Goal: Task Accomplishment & Management: Use online tool/utility

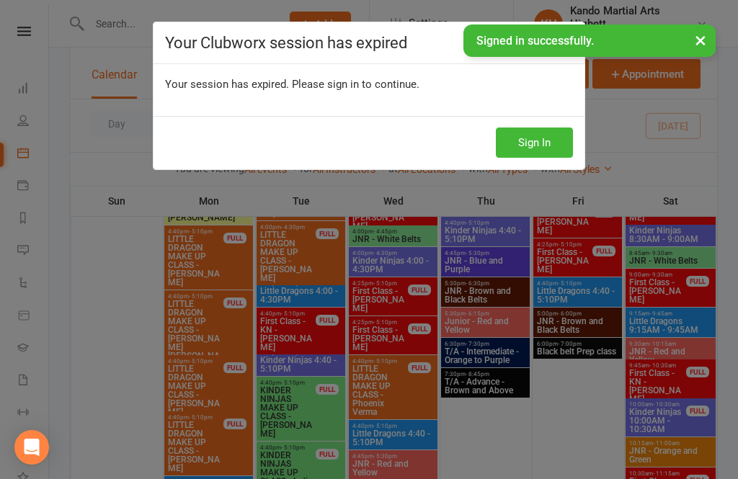
scroll to position [542, 0]
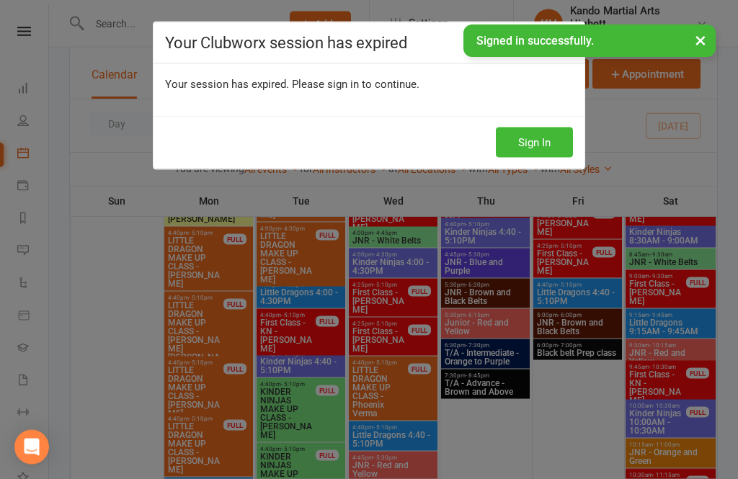
click at [536, 145] on button "Sign In" at bounding box center [534, 143] width 77 height 30
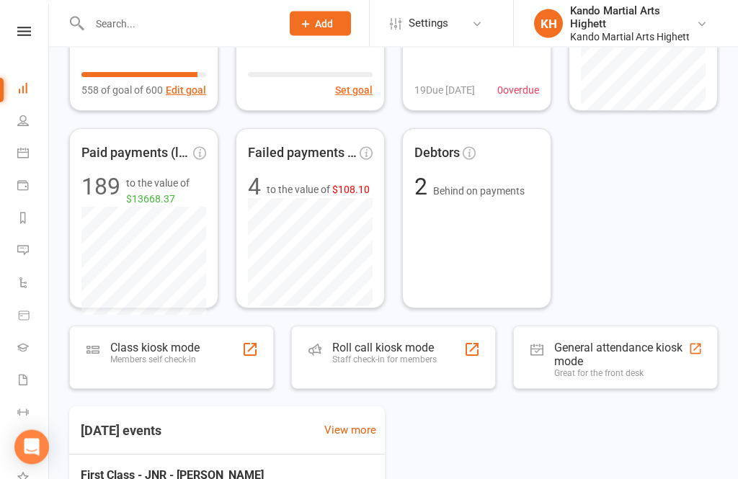
scroll to position [196, 0]
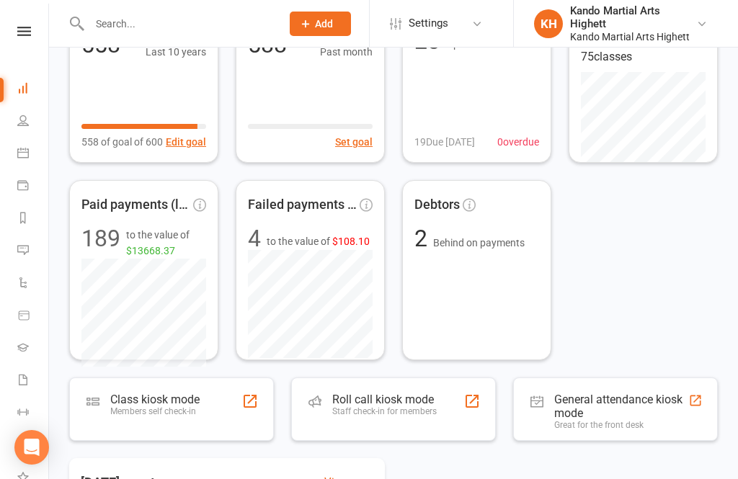
click at [19, 160] on link "Calendar" at bounding box center [33, 154] width 32 height 32
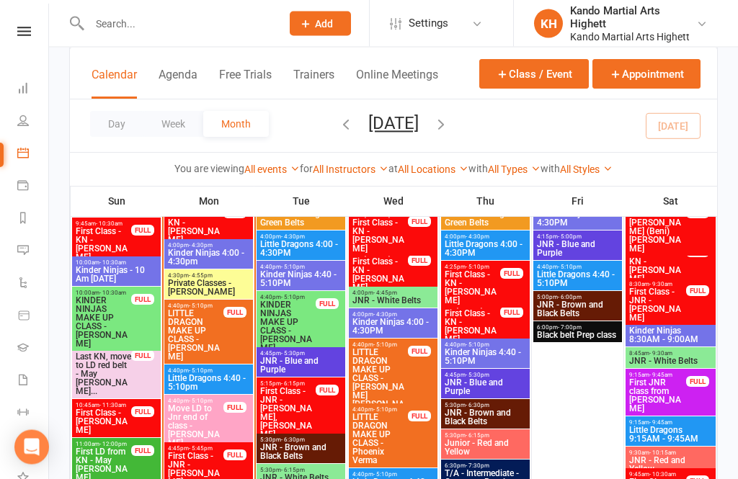
click at [106, 424] on span "First Class - LD - Arlo Stanbury" at bounding box center [103, 422] width 57 height 26
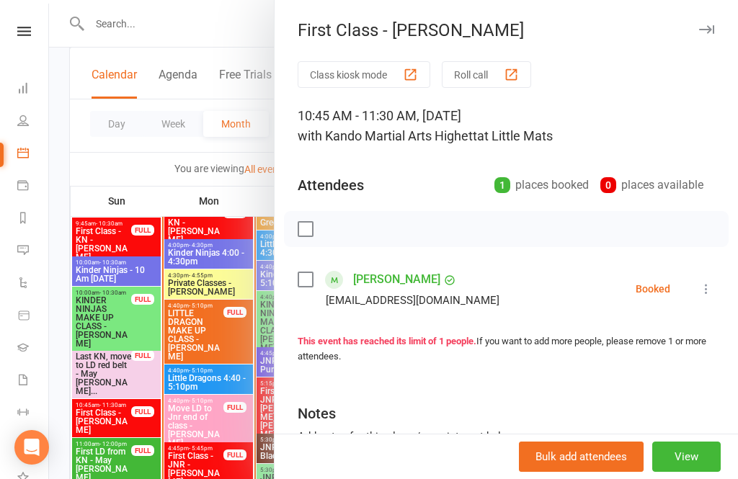
click at [699, 283] on button at bounding box center [706, 288] width 17 height 17
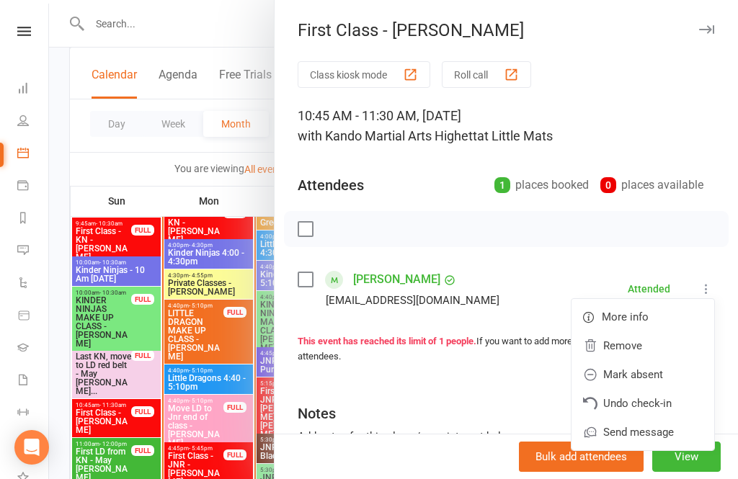
click at [119, 392] on div at bounding box center [393, 239] width 689 height 479
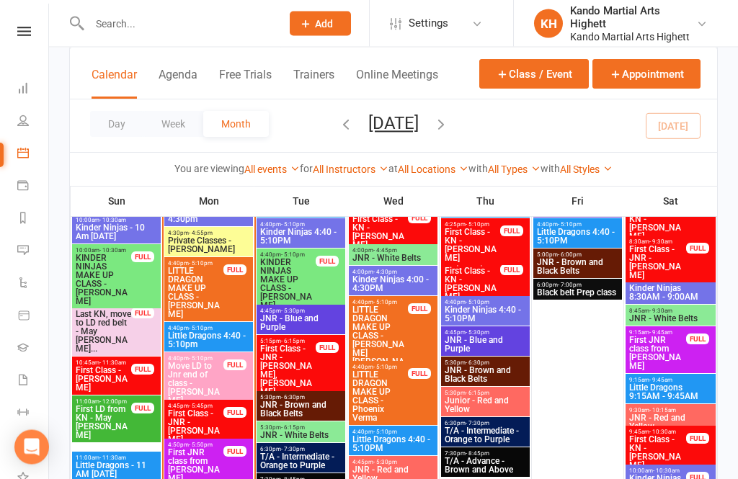
scroll to position [1227, 0]
click at [200, 411] on span "First Class - JNR - [PERSON_NAME]" at bounding box center [195, 426] width 57 height 35
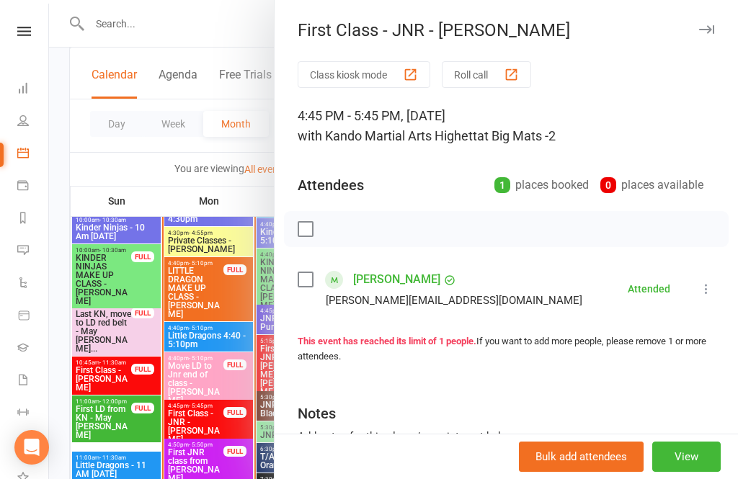
click at [155, 434] on div at bounding box center [393, 239] width 689 height 479
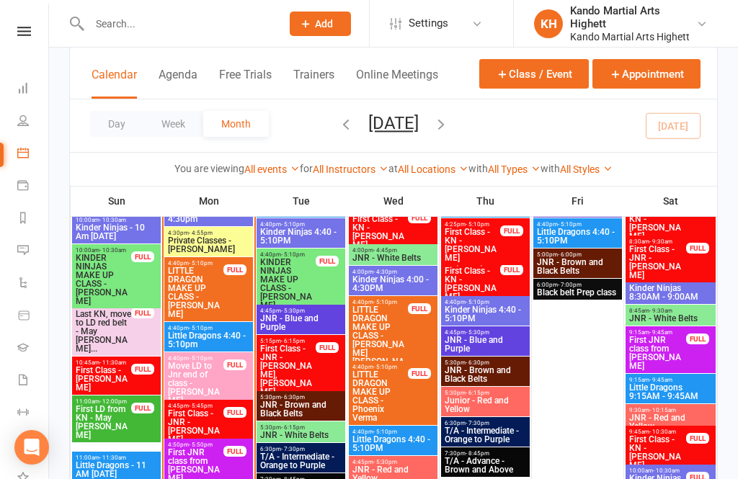
click at [195, 467] on span "First JNR class from [PERSON_NAME]" at bounding box center [195, 465] width 57 height 35
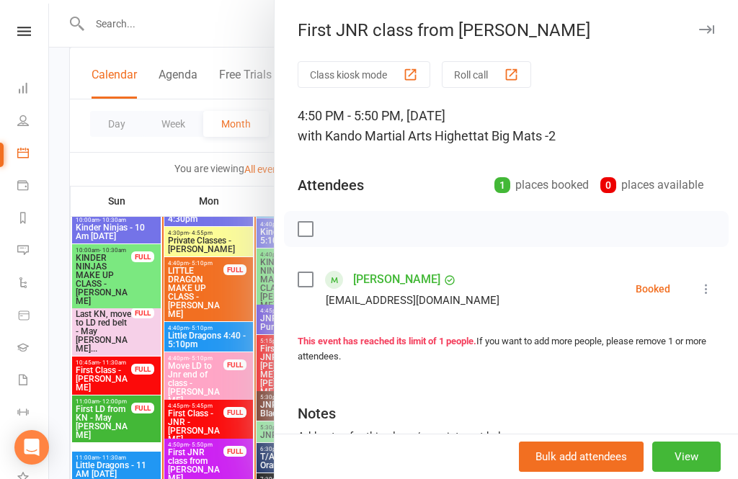
click at [141, 421] on div at bounding box center [393, 239] width 689 height 479
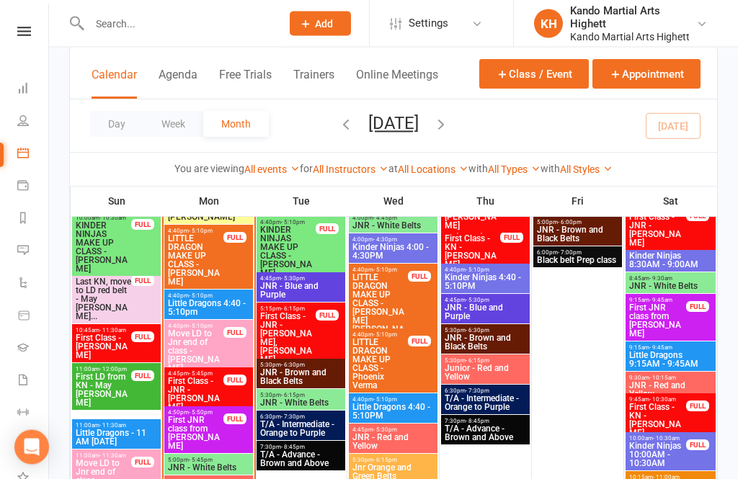
scroll to position [1259, 0]
click at [185, 463] on span "JNR - White Belts" at bounding box center [208, 467] width 83 height 9
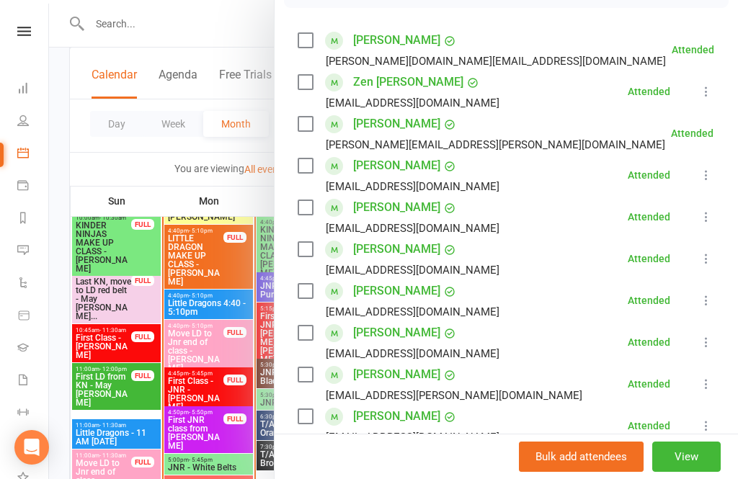
scroll to position [241, 0]
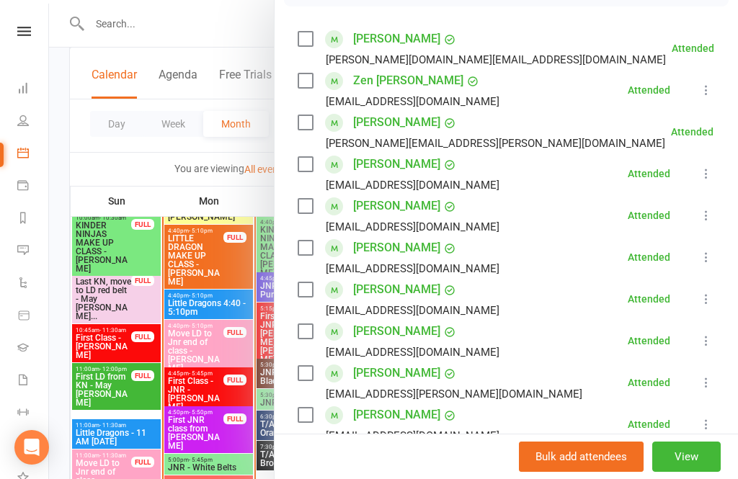
click at [126, 306] on div at bounding box center [393, 239] width 689 height 479
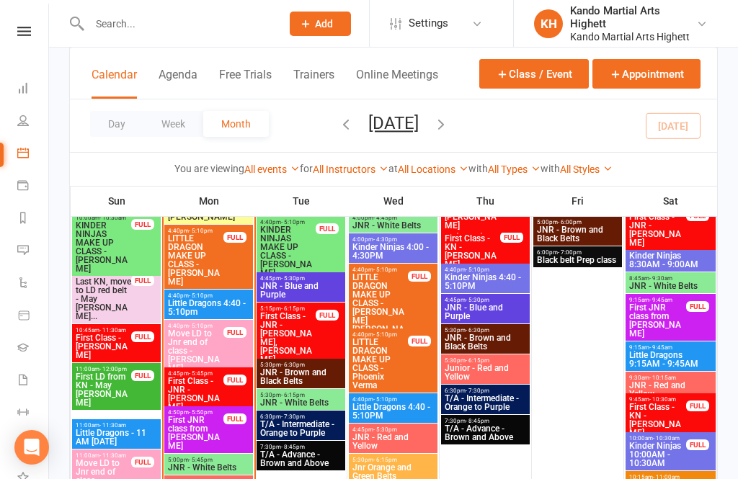
click at [190, 391] on span "First Class - JNR - [PERSON_NAME]" at bounding box center [195, 394] width 57 height 35
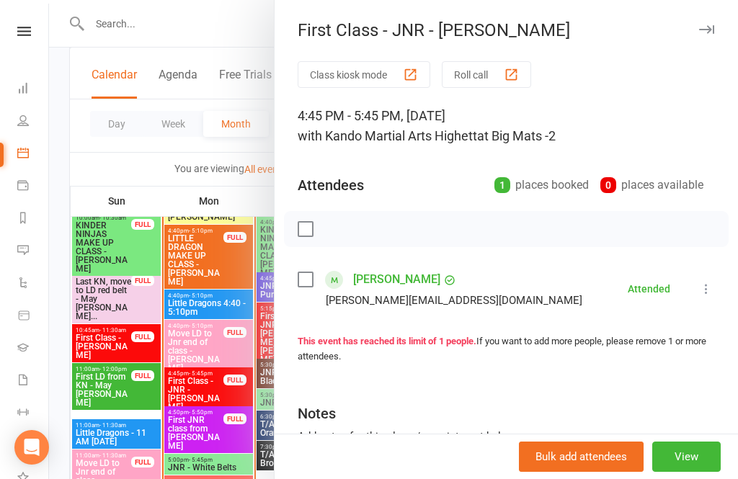
click at [151, 390] on div at bounding box center [393, 239] width 689 height 479
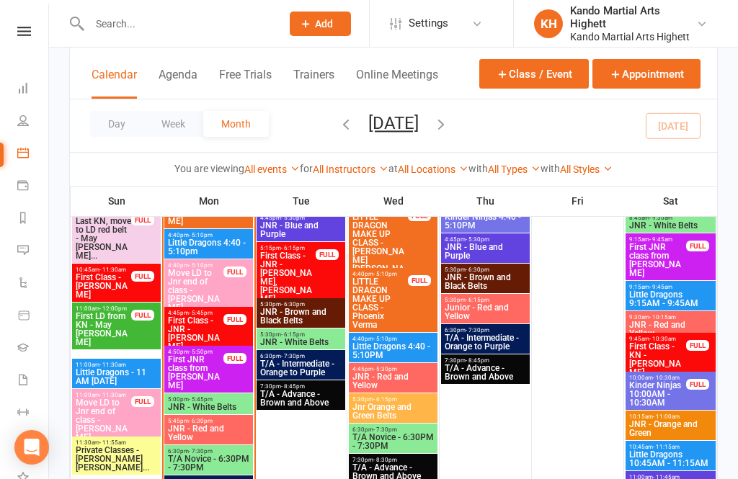
scroll to position [1324, 0]
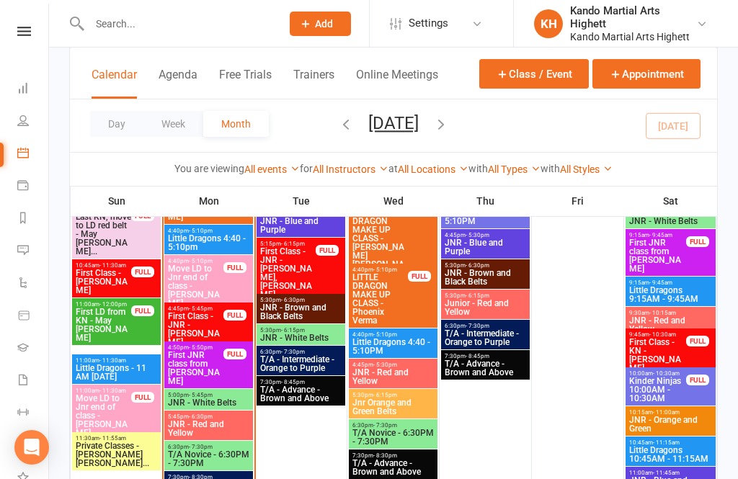
click at [206, 399] on span "JNR - White Belts" at bounding box center [208, 403] width 83 height 9
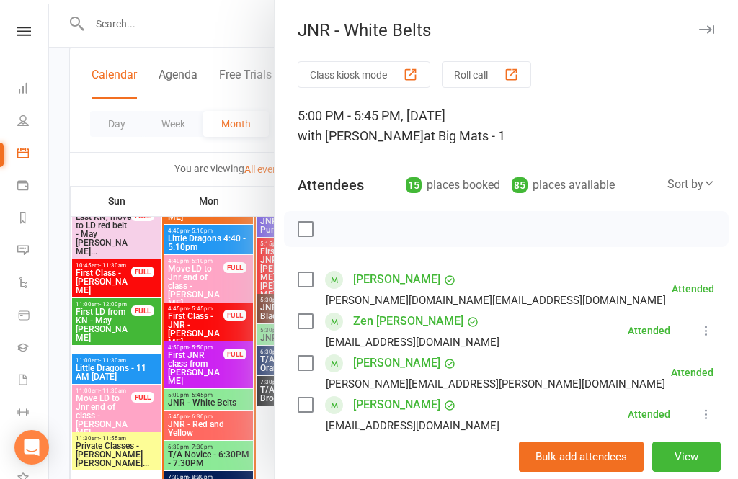
click at [159, 404] on div at bounding box center [393, 239] width 689 height 479
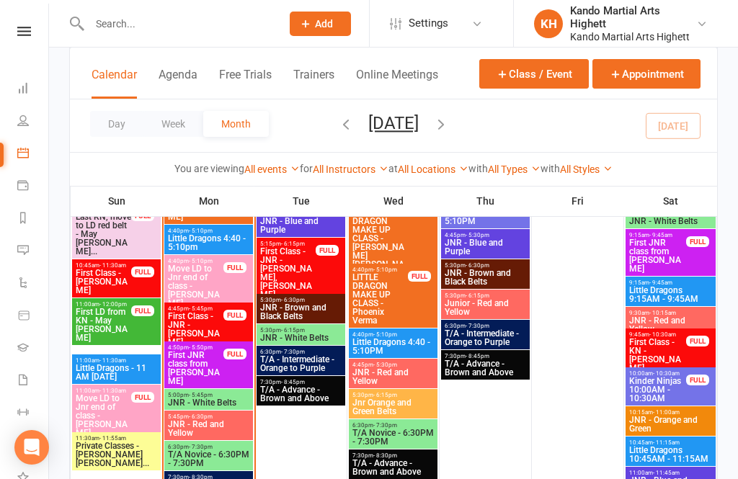
click at [209, 362] on span "First JNR class from [PERSON_NAME]" at bounding box center [195, 368] width 57 height 35
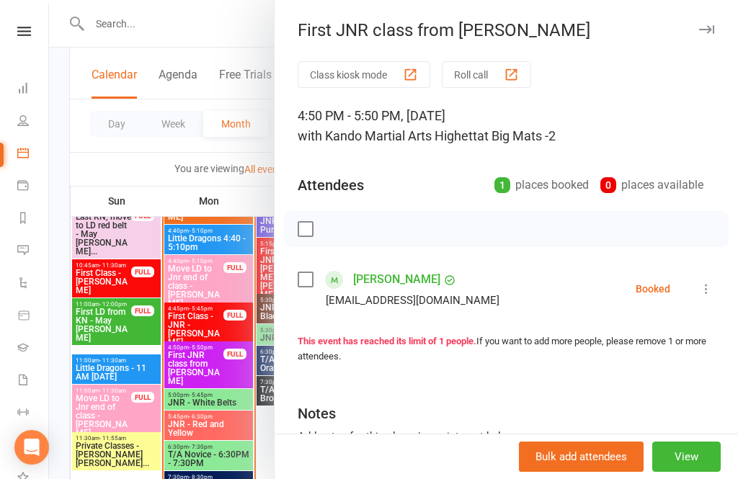
click at [182, 383] on div at bounding box center [393, 239] width 689 height 479
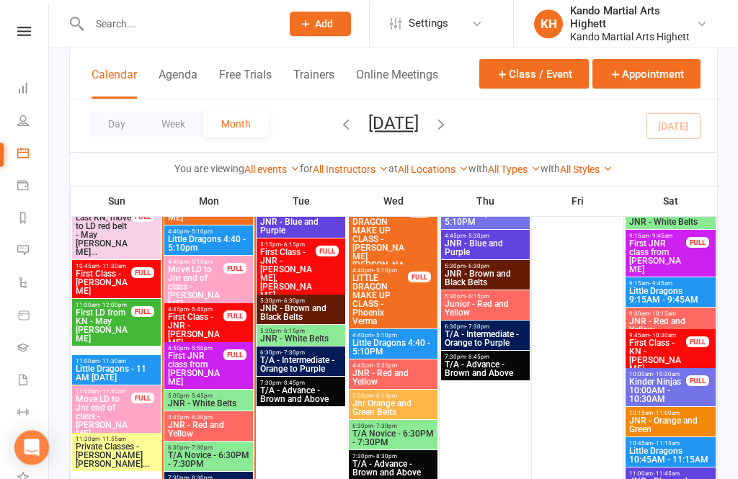
scroll to position [1297, 0]
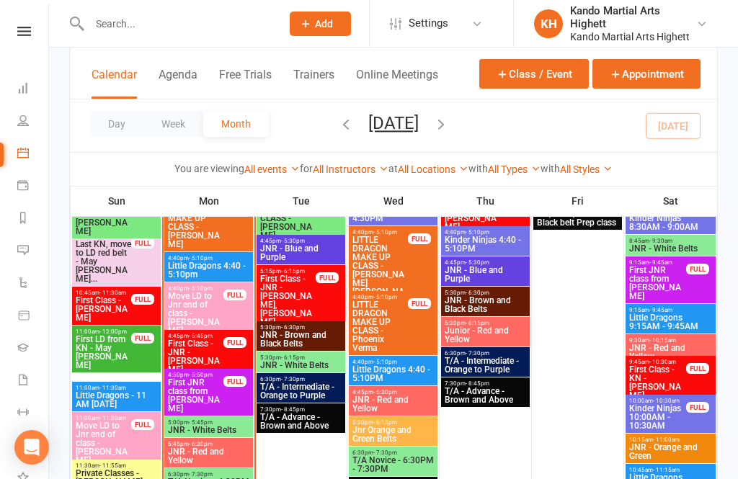
click at [189, 456] on span "JNR - Red and Yellow" at bounding box center [208, 456] width 83 height 17
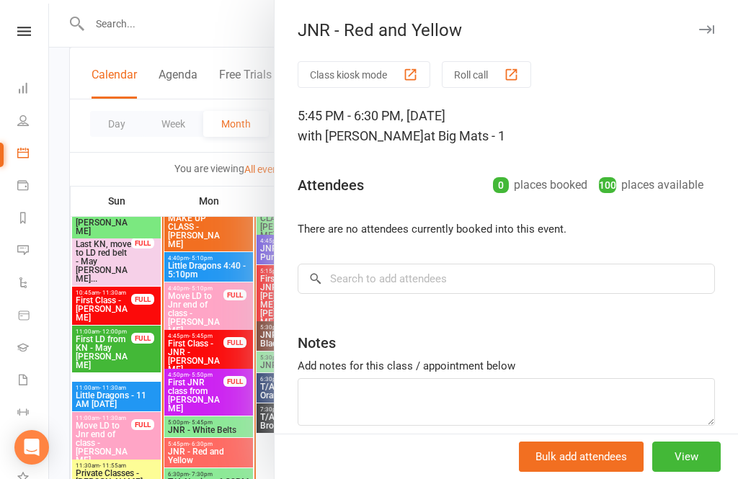
click at [484, 79] on button "Roll call" at bounding box center [486, 74] width 89 height 27
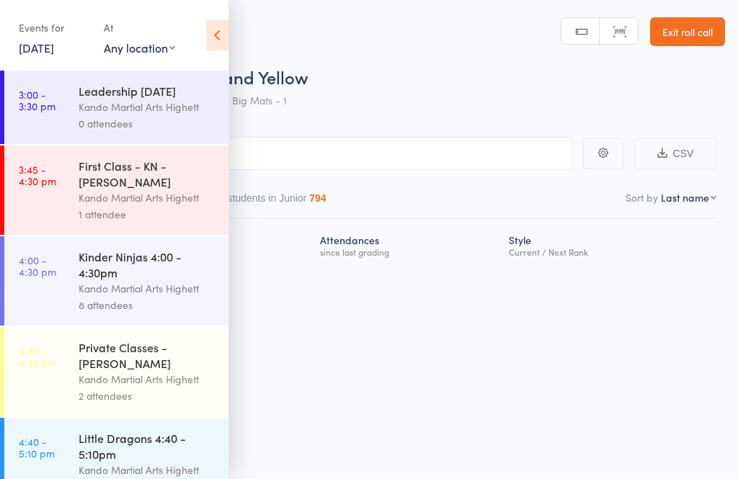
click at [223, 40] on icon at bounding box center [217, 35] width 22 height 30
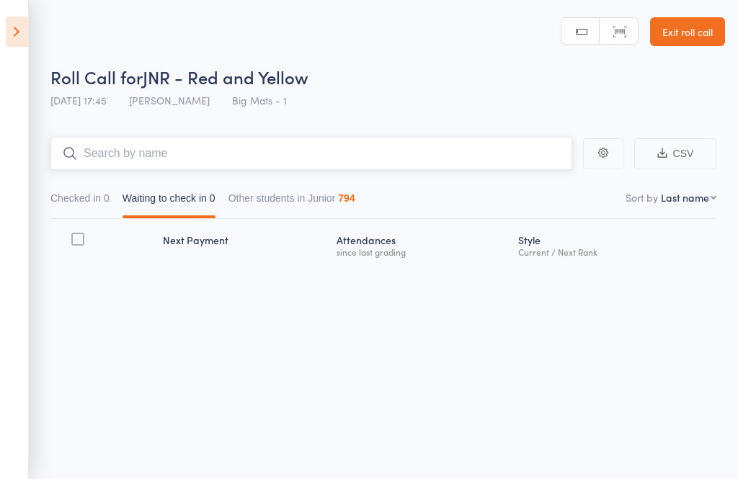
click at [407, 160] on input "search" at bounding box center [311, 153] width 522 height 33
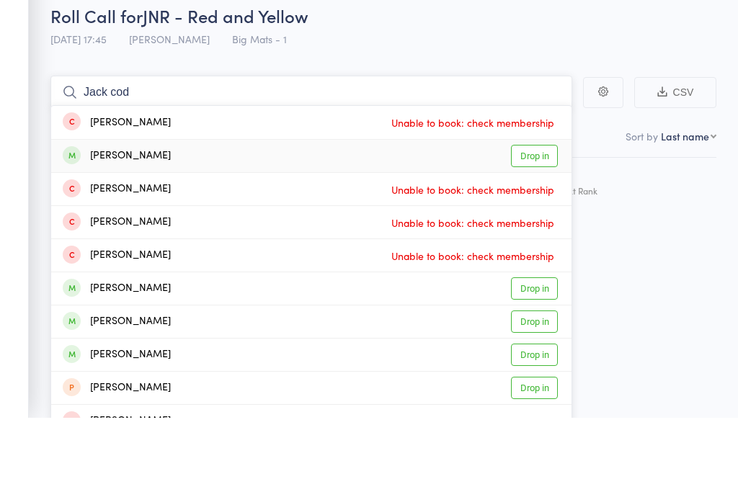
type input "Jack cod"
click at [536, 206] on link "Drop in" at bounding box center [534, 217] width 47 height 22
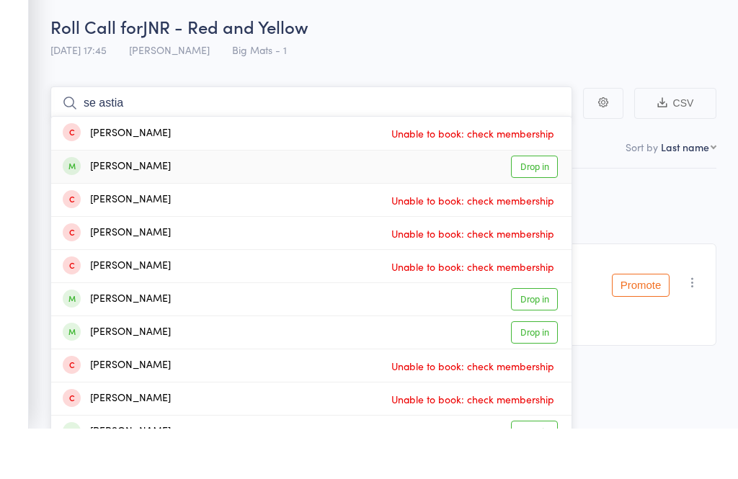
type input "se astia"
click at [536, 206] on link "Drop in" at bounding box center [534, 217] width 47 height 22
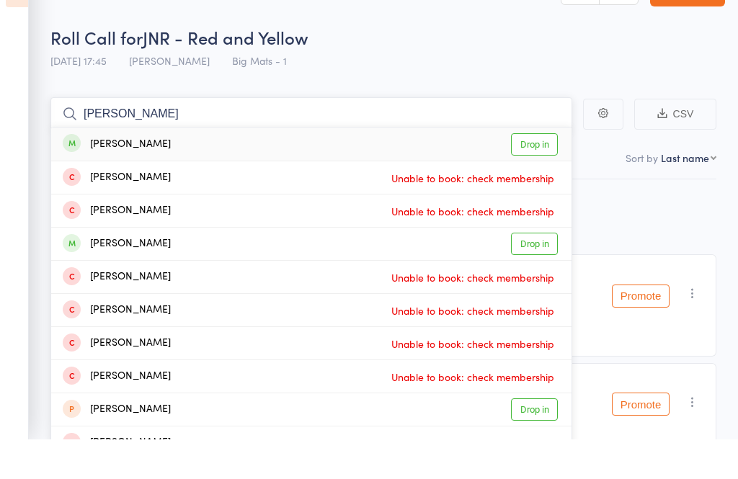
type input "[PERSON_NAME]"
click at [539, 173] on link "Drop in" at bounding box center [534, 184] width 47 height 22
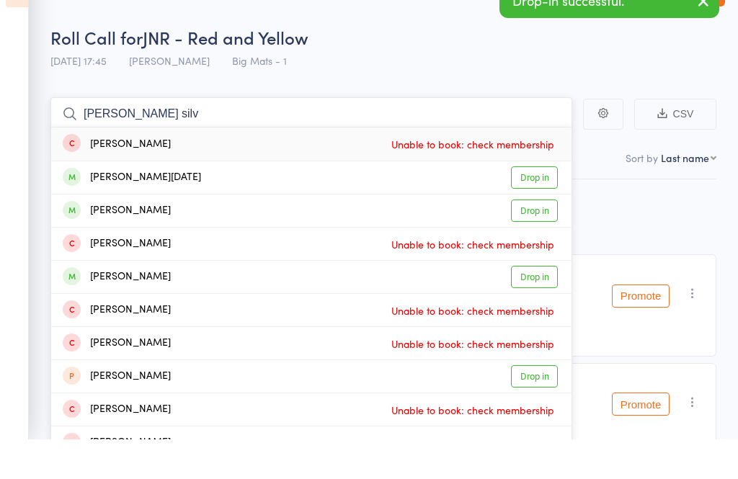
type input "[PERSON_NAME] silv"
click at [534, 206] on link "Drop in" at bounding box center [534, 217] width 47 height 22
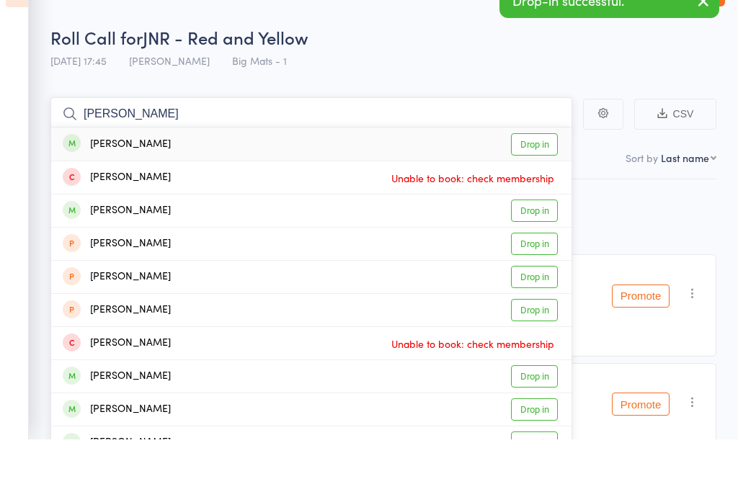
type input "[PERSON_NAME]"
click at [536, 173] on link "Drop in" at bounding box center [534, 184] width 47 height 22
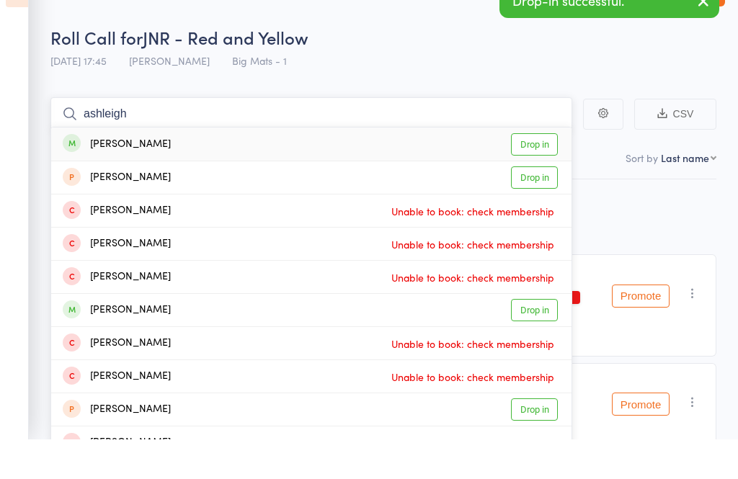
type input "ashleigh"
click at [535, 173] on link "Drop in" at bounding box center [534, 184] width 47 height 22
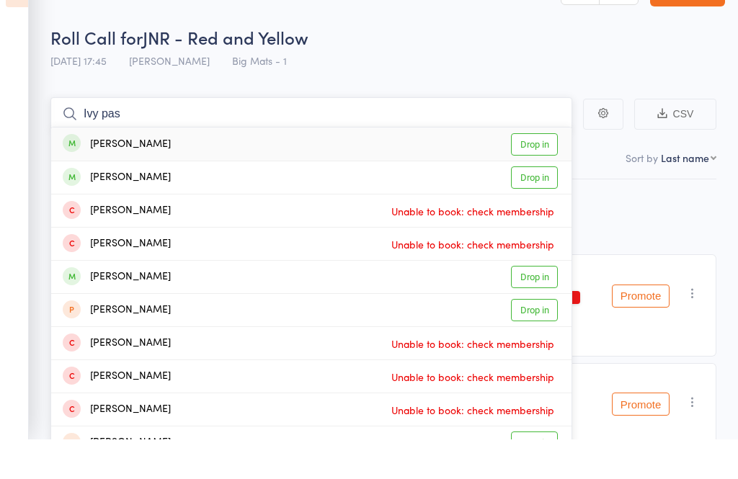
type input "Ivy pas"
click at [534, 173] on link "Drop in" at bounding box center [534, 184] width 47 height 22
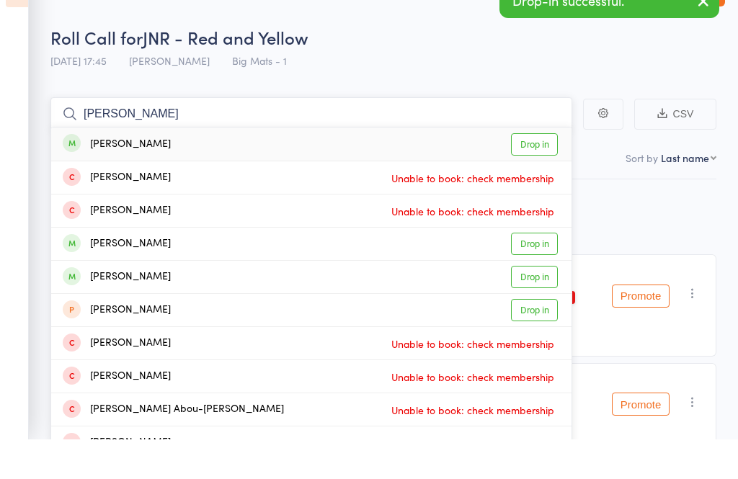
type input "[PERSON_NAME]"
click at [526, 173] on link "Drop in" at bounding box center [534, 184] width 47 height 22
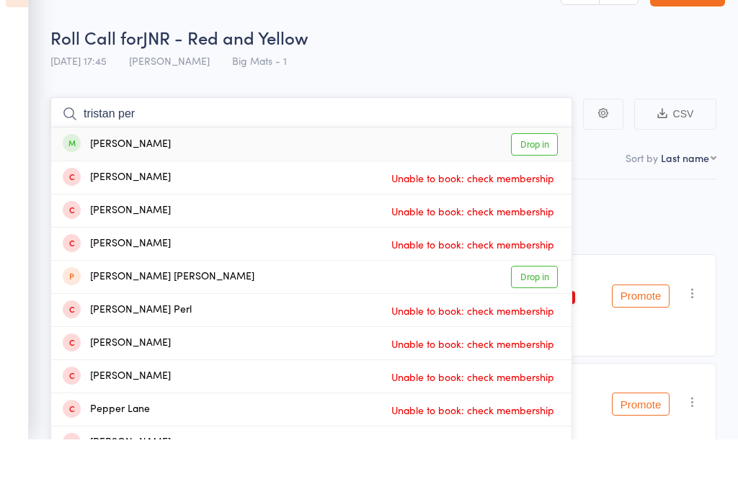
type input "tristan per"
click at [525, 173] on link "Drop in" at bounding box center [534, 184] width 47 height 22
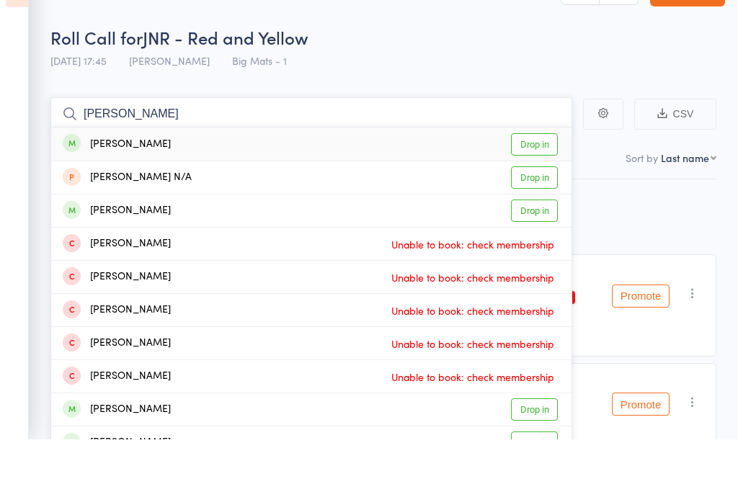
type input "[PERSON_NAME]"
click at [531, 173] on link "Drop in" at bounding box center [534, 184] width 47 height 22
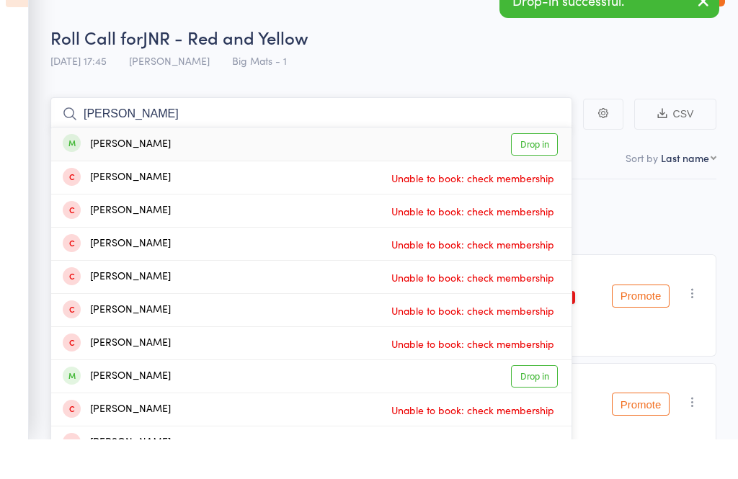
type input "[PERSON_NAME]"
click at [545, 173] on link "Drop in" at bounding box center [534, 184] width 47 height 22
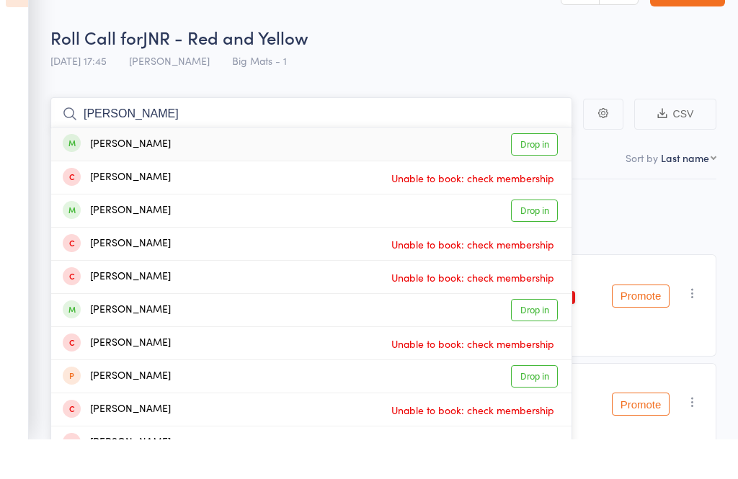
type input "[PERSON_NAME]"
click at [533, 173] on link "Drop in" at bounding box center [534, 184] width 47 height 22
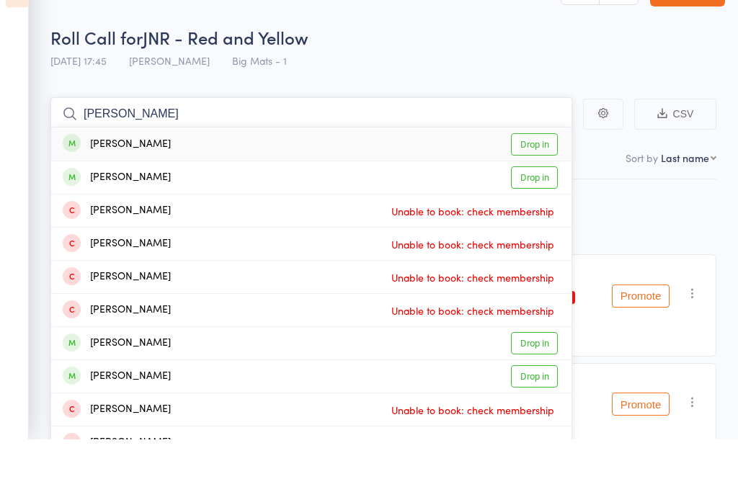
type input "[PERSON_NAME]"
click at [540, 173] on link "Drop in" at bounding box center [534, 184] width 47 height 22
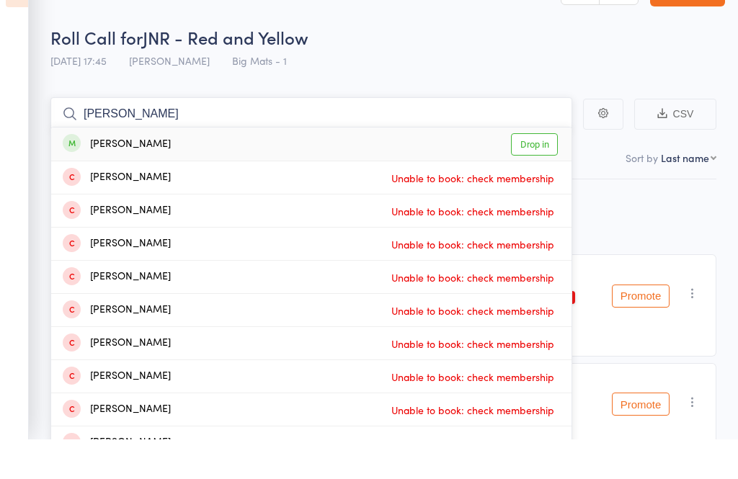
type input "[PERSON_NAME]"
click at [530, 173] on link "Drop in" at bounding box center [534, 184] width 47 height 22
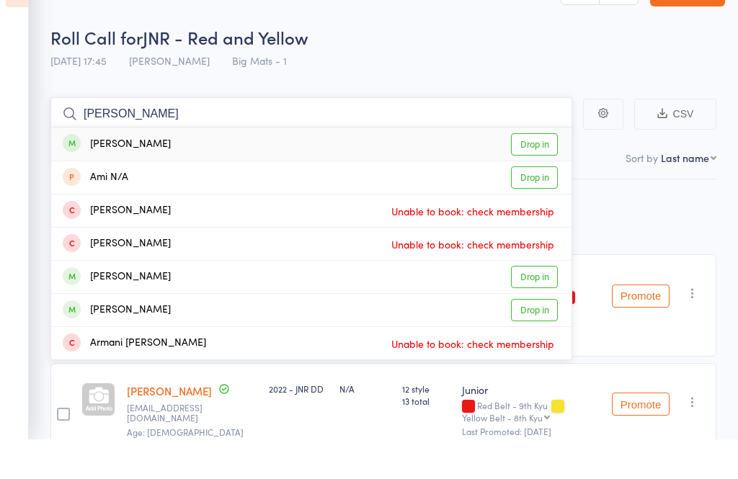
type input "[PERSON_NAME]"
click at [533, 173] on link "Drop in" at bounding box center [534, 184] width 47 height 22
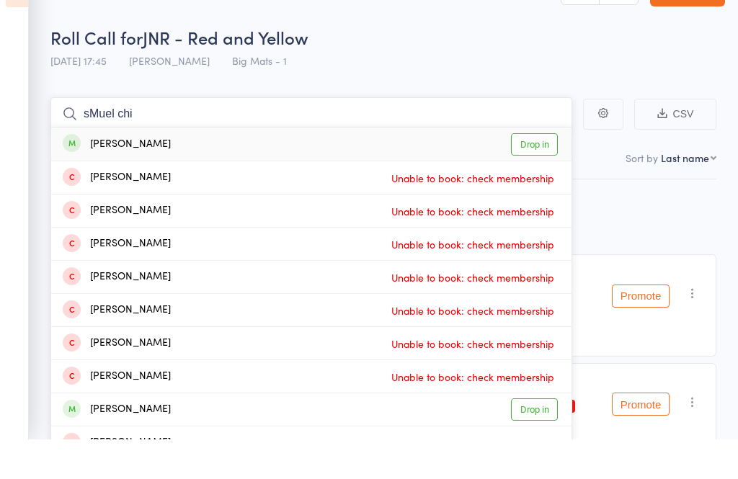
type input "sMuel chi"
click at [527, 173] on link "Drop in" at bounding box center [534, 184] width 47 height 22
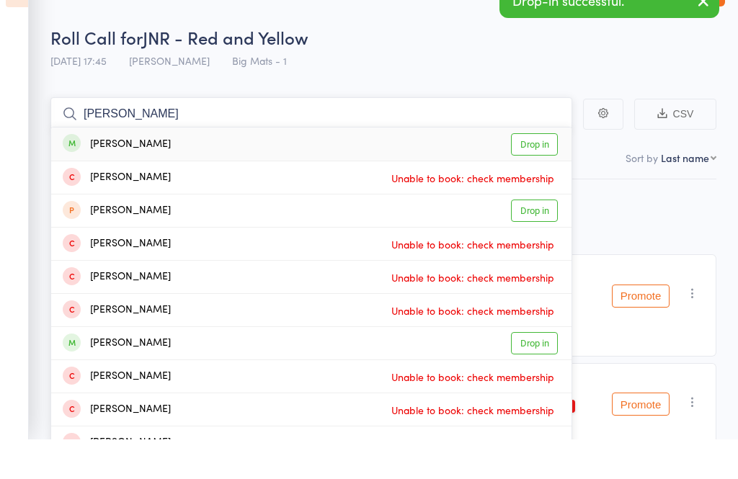
type input "[PERSON_NAME]"
click at [525, 173] on link "Drop in" at bounding box center [534, 184] width 47 height 22
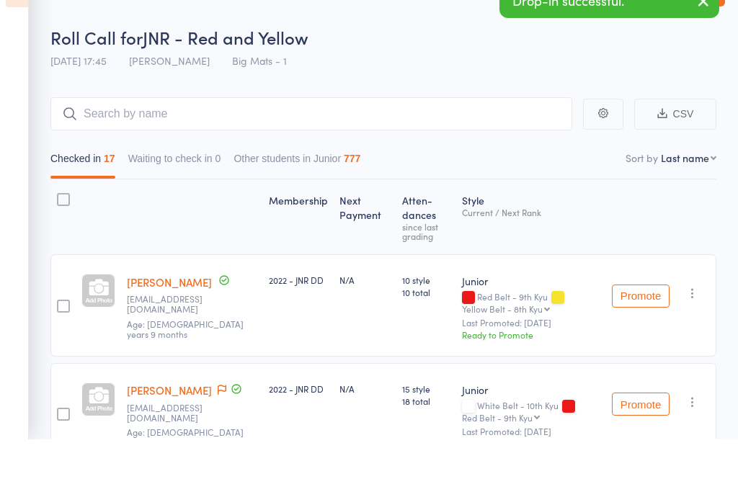
scroll to position [40, 0]
